Goal: Task Accomplishment & Management: Manage account settings

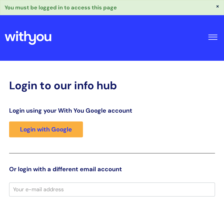
click at [175, 127] on div "Login using your With You Google account Login with Google" at bounding box center [112, 130] width 206 height 46
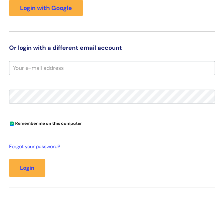
click at [42, 68] on input "email" at bounding box center [112, 68] width 206 height 14
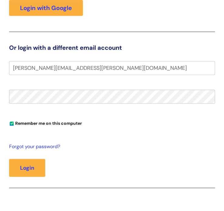
type input "[PERSON_NAME][EMAIL_ADDRESS][PERSON_NAME][DOMAIN_NAME]"
click at [9, 159] on button "Login" at bounding box center [27, 168] width 36 height 18
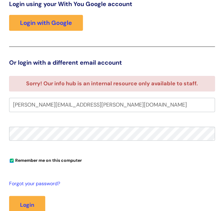
scroll to position [121, 0]
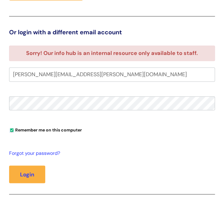
click at [11, 129] on input "Remember me on this computer" at bounding box center [12, 130] width 4 height 4
checkbox input "false"
click at [9, 165] on button "Login" at bounding box center [27, 174] width 36 height 18
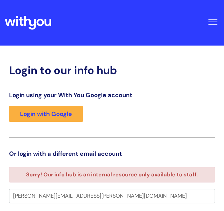
scroll to position [91, 0]
